Goal: Information Seeking & Learning: Check status

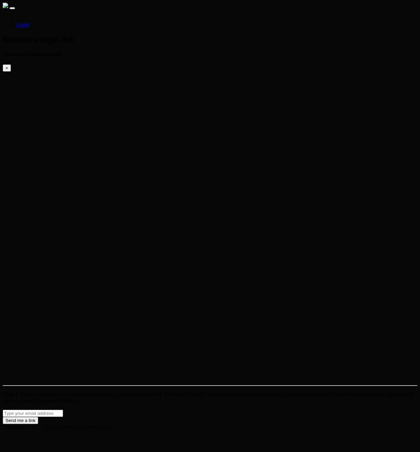
click at [278, 242] on html "Login Request a login link How to Use [DOMAIN_NAME] × Step 1: Enter your email,…" at bounding box center [210, 216] width 420 height 433
click at [8, 8] on img at bounding box center [5, 5] width 5 height 5
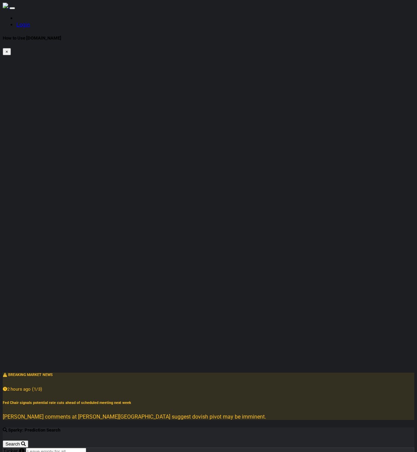
click at [81, 448] on input "Ticker" at bounding box center [56, 451] width 60 height 7
type input "tsla"
click at [28, 440] on button "Search" at bounding box center [16, 443] width 26 height 7
